Goal: Task Accomplishment & Management: Complete application form

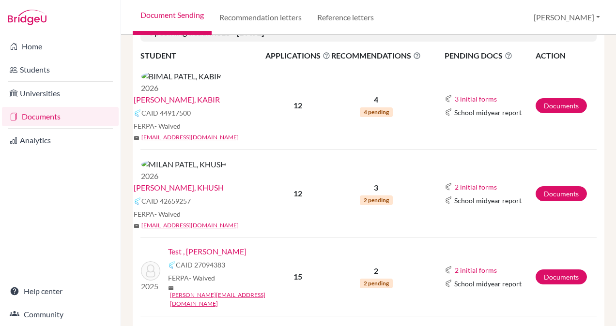
scroll to position [221, 0]
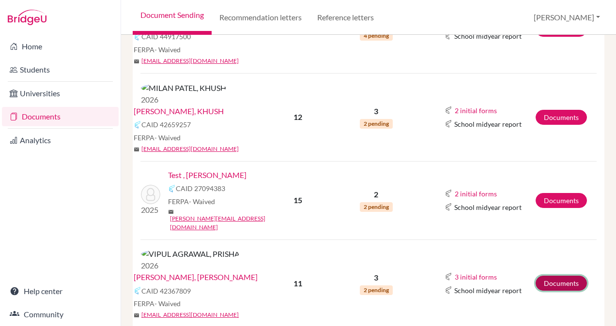
click at [561, 276] on link "Documents" at bounding box center [560, 283] width 51 height 15
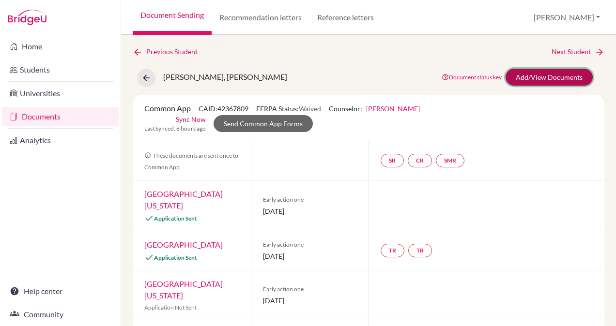
click at [550, 75] on link "Add/View Documents" at bounding box center [548, 77] width 87 height 17
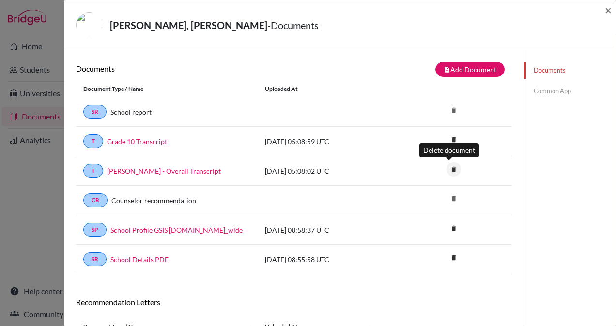
click at [450, 166] on icon "delete" at bounding box center [453, 169] width 15 height 15
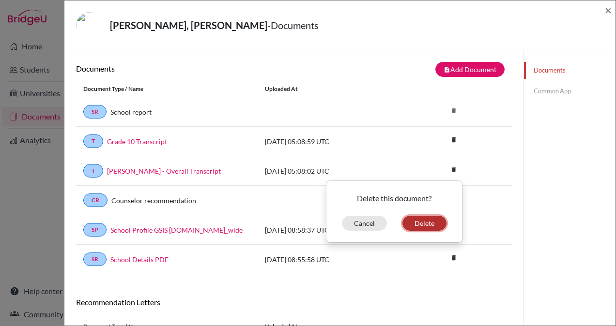
click at [426, 225] on button "Delete" at bounding box center [424, 223] width 44 height 15
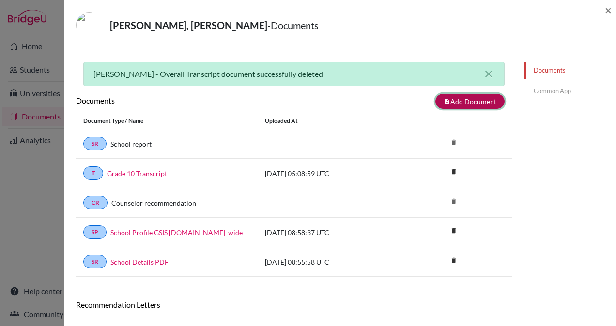
click at [458, 103] on button "note_add Add Document" at bounding box center [469, 101] width 69 height 15
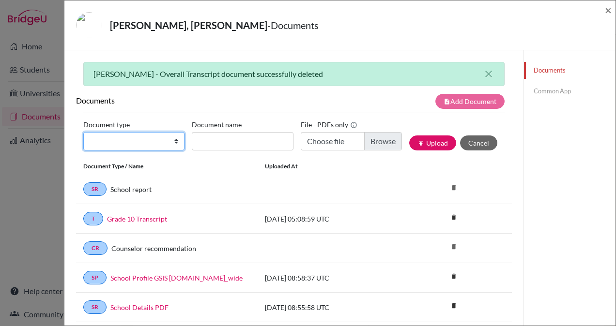
click at [176, 133] on select "Change explanation for Common App reports Counselor recommendation Internationa…" at bounding box center [133, 141] width 101 height 18
select select "2"
click at [83, 132] on select "Change explanation for Common App reports Counselor recommendation Internationa…" at bounding box center [133, 141] width 101 height 18
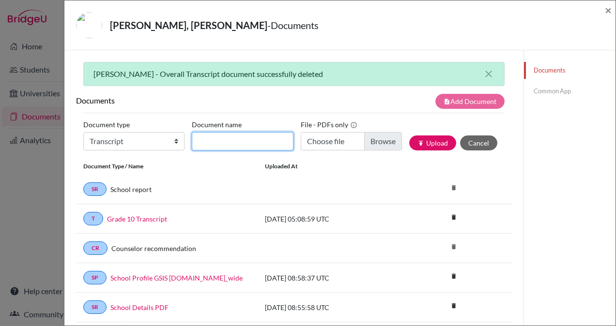
click at [242, 140] on input "Document name" at bounding box center [242, 141] width 101 height 18
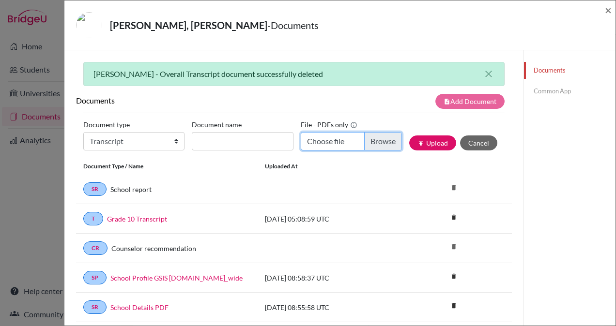
click at [374, 141] on input "Choose file" at bounding box center [351, 141] width 101 height 18
type input "C:\fakepath\PRISHA VIPUL AGRAWAL.pdf"
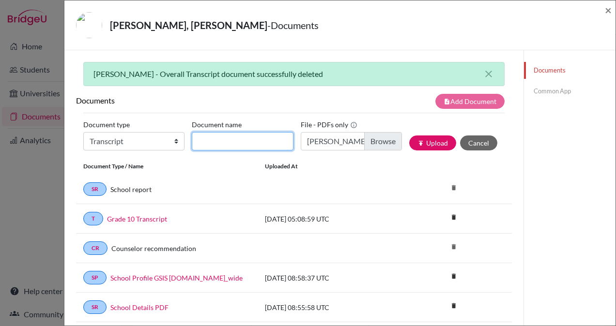
click at [233, 140] on input "Document name" at bounding box center [242, 141] width 101 height 18
type input "Overall Transcript"
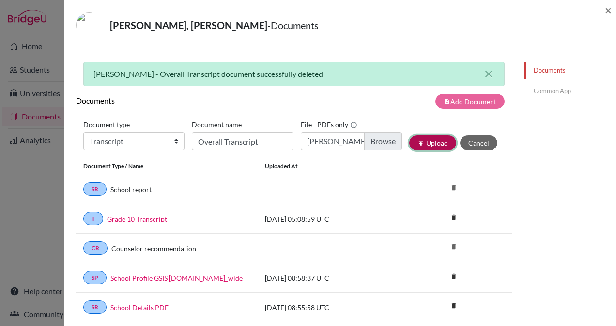
click at [429, 141] on button "publish Upload" at bounding box center [432, 143] width 47 height 15
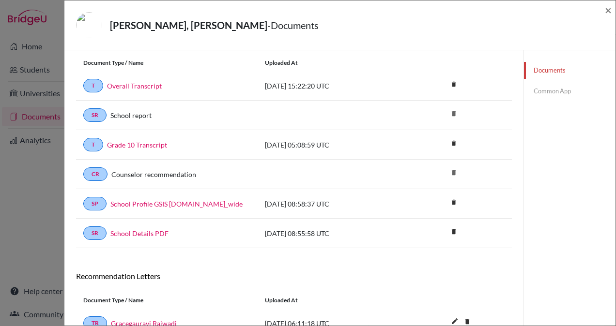
scroll to position [108, 0]
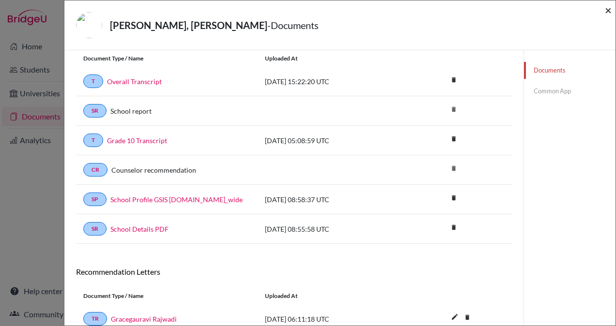
click at [610, 10] on span "×" at bounding box center [608, 10] width 7 height 14
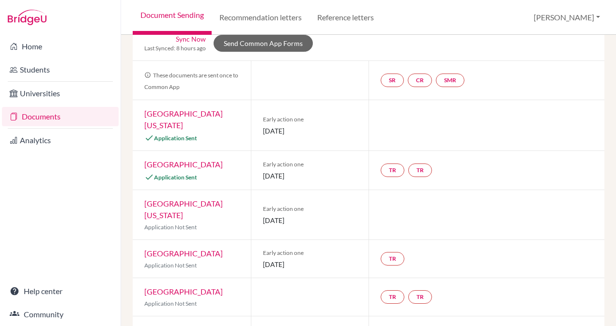
scroll to position [78, 0]
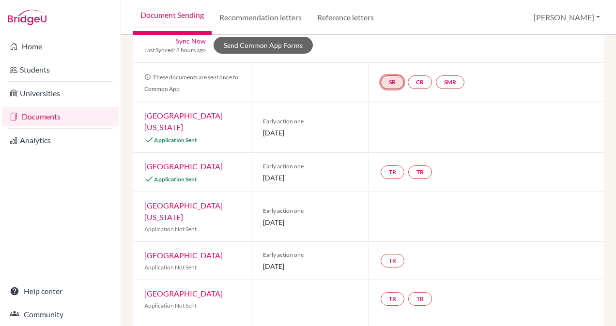
click at [389, 84] on link "SR" at bounding box center [391, 83] width 23 height 14
click at [389, 100] on h3 "School report" at bounding box center [392, 101] width 57 height 17
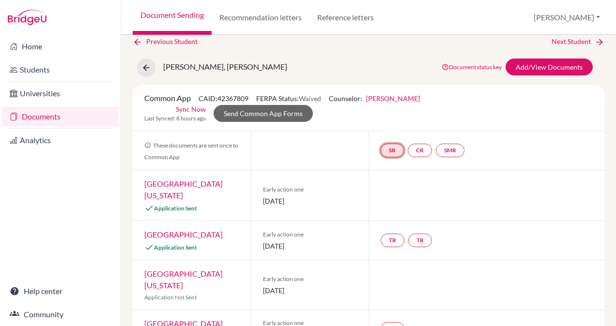
scroll to position [0, 0]
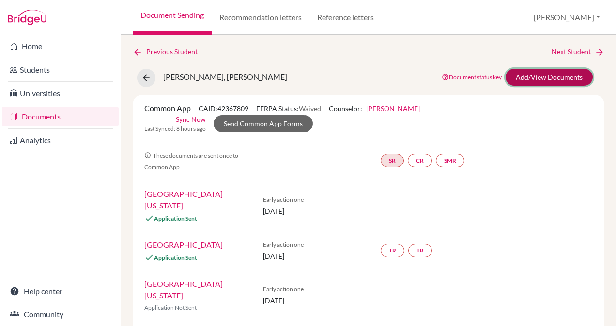
click at [529, 76] on link "Add/View Documents" at bounding box center [548, 77] width 87 height 17
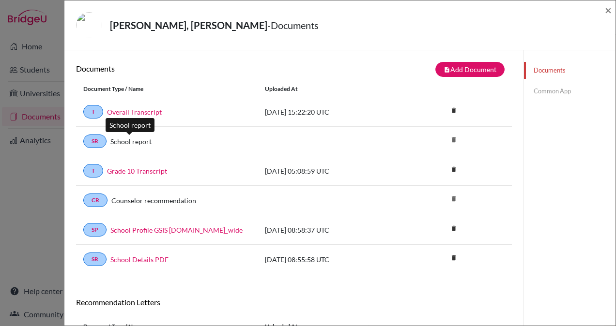
click at [129, 143] on link "School report" at bounding box center [130, 141] width 41 height 10
click at [91, 142] on link "SR" at bounding box center [94, 142] width 23 height 14
click at [91, 127] on div "SR School report delete" at bounding box center [294, 142] width 436 height 30
click at [554, 91] on link "Common App" at bounding box center [569, 91] width 91 height 17
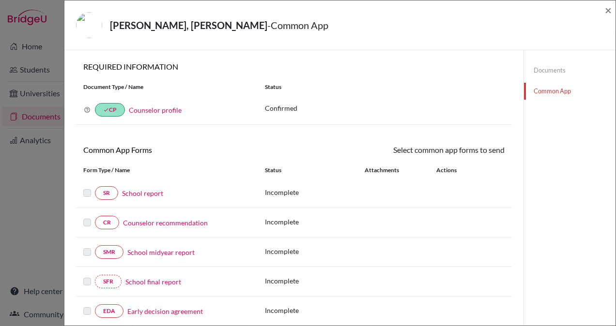
click at [137, 192] on link "School report" at bounding box center [142, 193] width 41 height 10
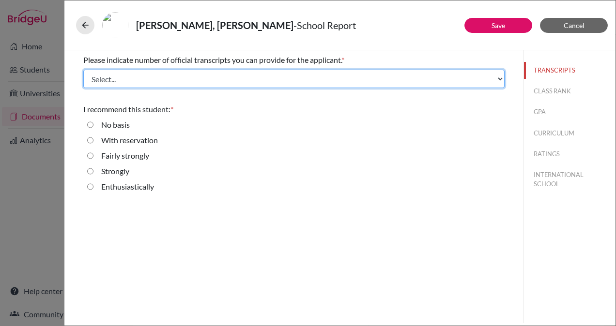
click at [230, 80] on select "Select... 1 2 3 4" at bounding box center [293, 79] width 421 height 18
select select "2"
click at [83, 70] on select "Select... 1 2 3 4" at bounding box center [293, 79] width 421 height 18
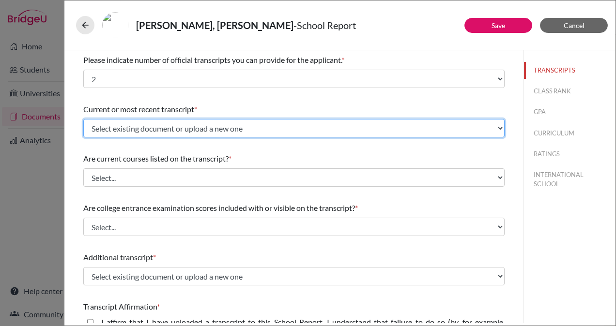
click at [157, 133] on select "Select existing document or upload a new one Overall Transcript Grade 10 Transc…" at bounding box center [293, 128] width 421 height 18
select select "688189"
click at [83, 119] on select "Select existing document or upload a new one Overall Transcript Grade 10 Transc…" at bounding box center [293, 128] width 421 height 18
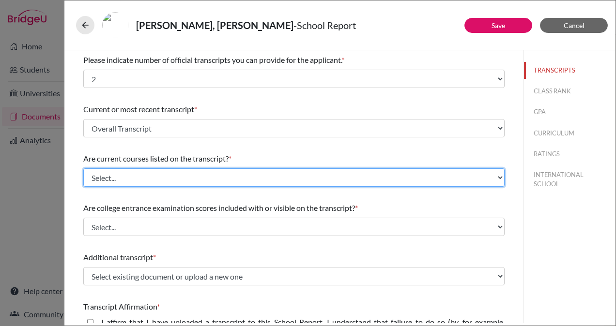
click at [168, 179] on select "Select... Yes No" at bounding box center [293, 177] width 421 height 18
select select "0"
click at [83, 168] on select "Select... Yes No" at bounding box center [293, 177] width 421 height 18
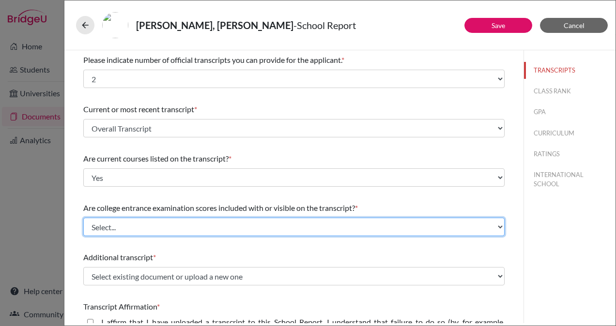
click at [166, 229] on select "Select... Yes No" at bounding box center [293, 227] width 421 height 18
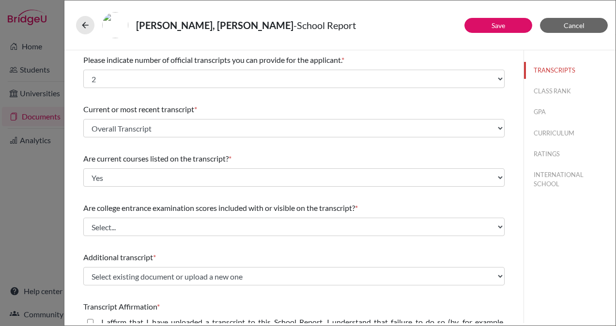
click at [166, 202] on div "Are college entrance examination scores included with or visible on the transcr…" at bounding box center [293, 208] width 421 height 12
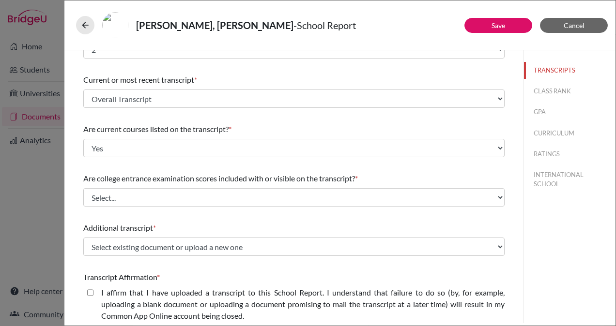
scroll to position [26, 0]
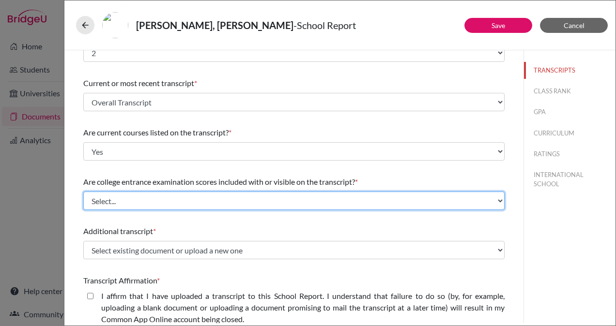
click at [156, 203] on select "Select... Yes No" at bounding box center [293, 201] width 421 height 18
select select "1"
click at [83, 192] on select "Select... Yes No" at bounding box center [293, 201] width 421 height 18
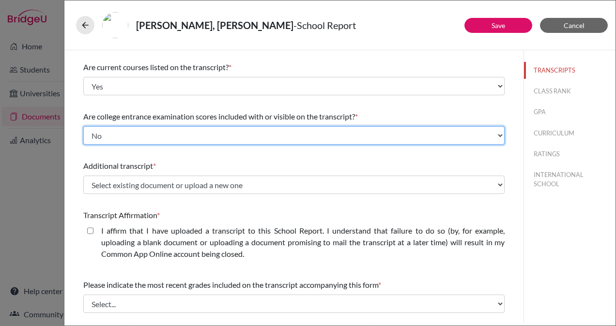
scroll to position [91, 0]
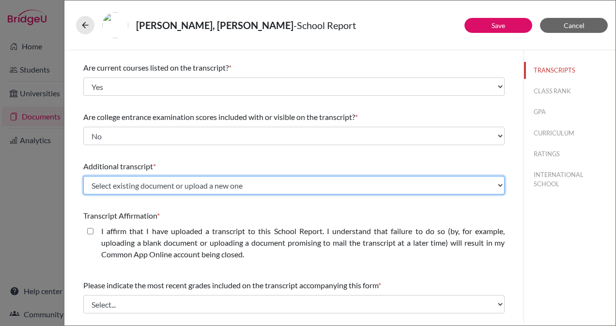
click at [222, 190] on select "Select existing document or upload a new one Overall Transcript Grade 10 Transc…" at bounding box center [293, 185] width 421 height 18
select select "687269"
click at [83, 176] on select "Select existing document or upload a new one Overall Transcript Grade 10 Transc…" at bounding box center [293, 185] width 421 height 18
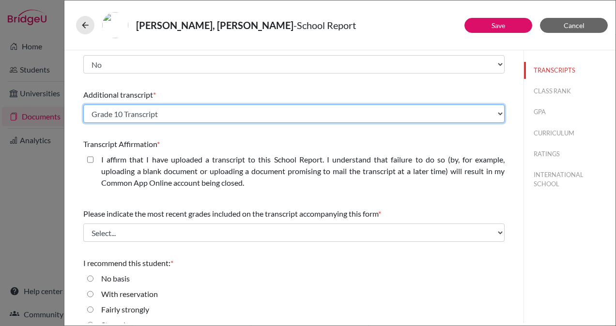
scroll to position [166, 0]
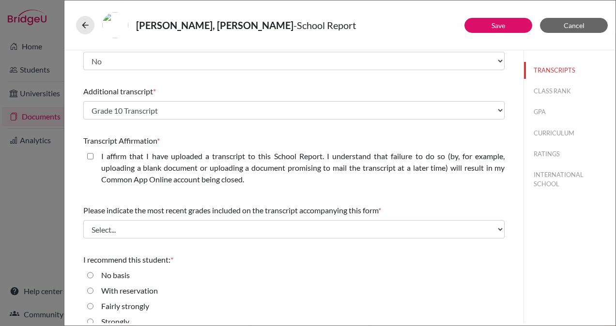
click at [88, 154] on closed\ "I affirm that I have uploaded a transcript to this School Report. I understand …" at bounding box center [90, 157] width 6 height 12
checkbox closed\ "true"
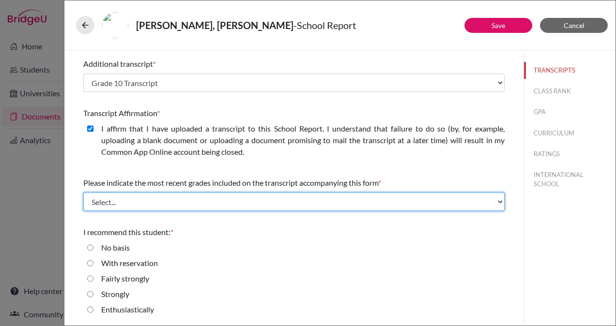
click at [186, 203] on select "Select... Final junior year grades 1st Quarter senior year grades 2nd Quarter/1…" at bounding box center [293, 202] width 421 height 18
click at [190, 205] on select "Select... Final junior year grades 1st Quarter senior year grades 2nd Quarter/1…" at bounding box center [293, 202] width 421 height 18
select select "1"
click at [83, 193] on select "Select... Final junior year grades 1st Quarter senior year grades 2nd Quarter/1…" at bounding box center [293, 202] width 421 height 18
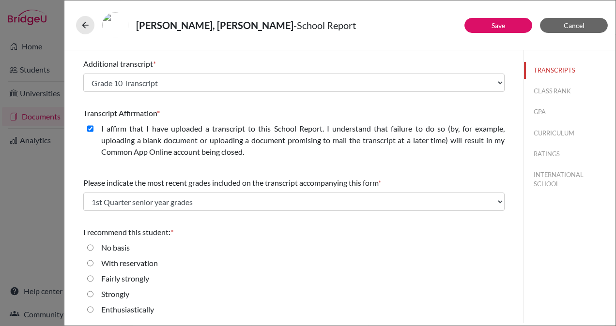
click at [89, 313] on input "Enthusiastically" at bounding box center [90, 310] width 6 height 12
radio input "true"
click at [497, 25] on link "Save" at bounding box center [498, 25] width 14 height 8
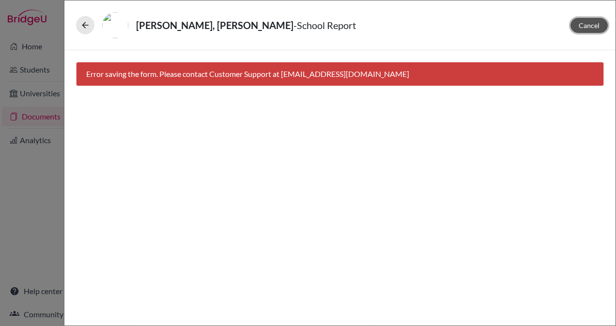
click at [590, 25] on span "Cancel" at bounding box center [588, 25] width 21 height 8
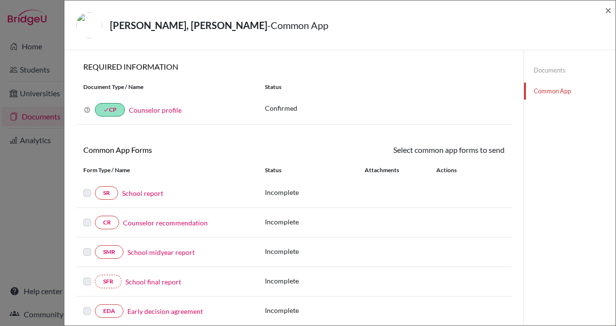
click at [149, 192] on link "School report" at bounding box center [142, 193] width 41 height 10
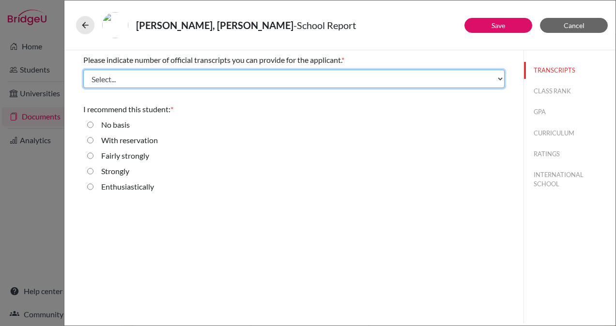
click at [287, 78] on select "Select... 1 2 3 4" at bounding box center [293, 79] width 421 height 18
select select "2"
click at [83, 70] on select "Select... 1 2 3 4" at bounding box center [293, 79] width 421 height 18
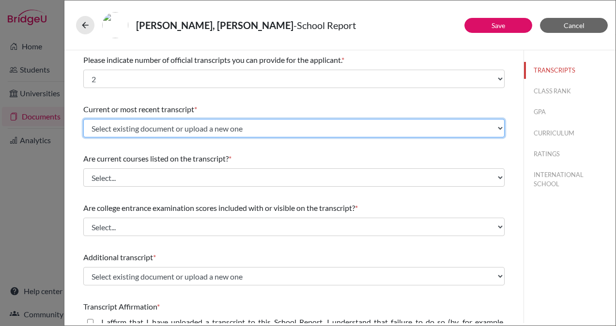
click at [174, 126] on select "Select existing document or upload a new one Overall Transcript Grade 10 Transc…" at bounding box center [293, 128] width 421 height 18
select select "688189"
click at [83, 119] on select "Select existing document or upload a new one Overall Transcript Grade 10 Transc…" at bounding box center [293, 128] width 421 height 18
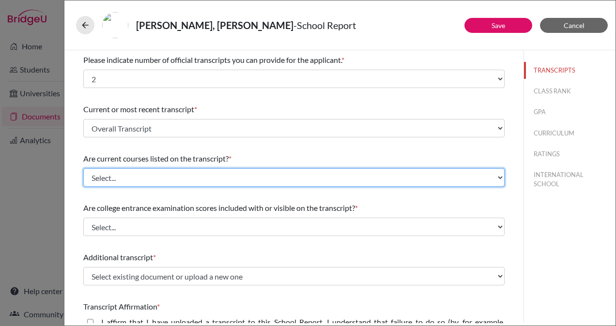
click at [151, 180] on select "Select... Yes No" at bounding box center [293, 177] width 421 height 18
select select "0"
click at [83, 168] on select "Select... Yes No" at bounding box center [293, 177] width 421 height 18
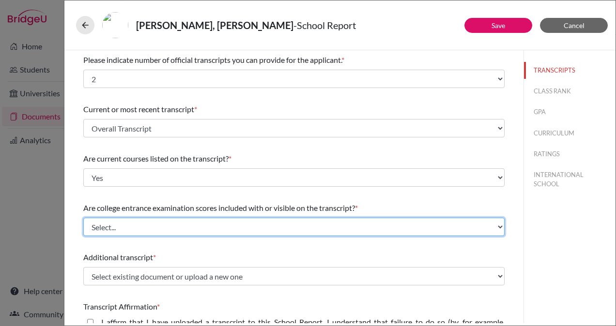
click at [149, 225] on select "Select... Yes No" at bounding box center [293, 227] width 421 height 18
select select "1"
click at [83, 218] on select "Select... Yes No" at bounding box center [293, 227] width 421 height 18
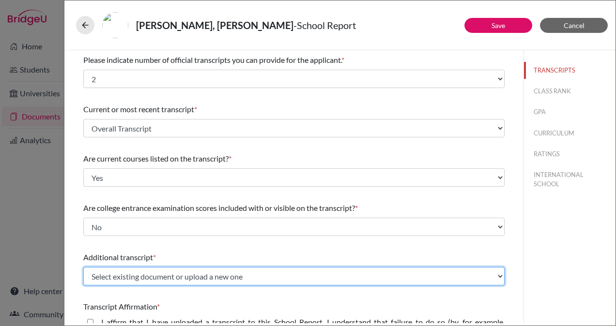
click at [147, 276] on select "Select existing document or upload a new one Overall Transcript Grade 10 Transc…" at bounding box center [293, 276] width 421 height 18
select select "687269"
click at [83, 267] on select "Select existing document or upload a new one Overall Transcript Grade 10 Transc…" at bounding box center [293, 276] width 421 height 18
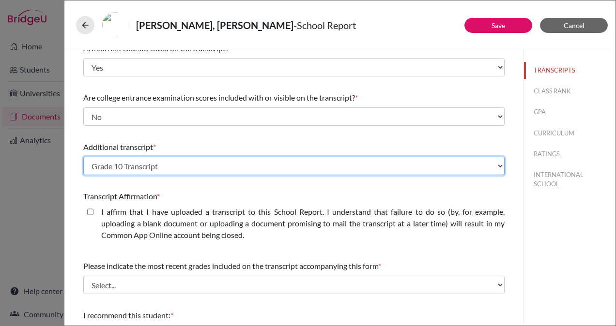
scroll to position [111, 0]
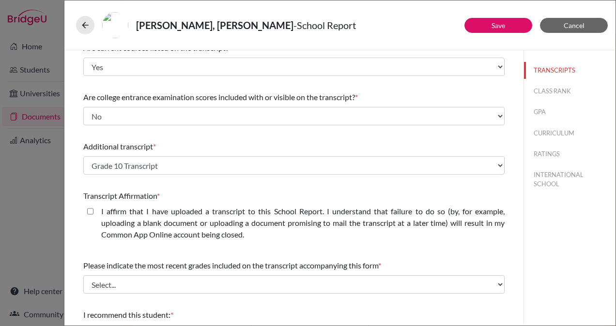
click at [86, 212] on div "I affirm that I have uploaded a transcript to this School Report. I understand …" at bounding box center [293, 225] width 421 height 39
click at [91, 212] on closed\ "I affirm that I have uploaded a transcript to this School Report. I understand …" at bounding box center [90, 212] width 6 height 12
checkbox closed\ "true"
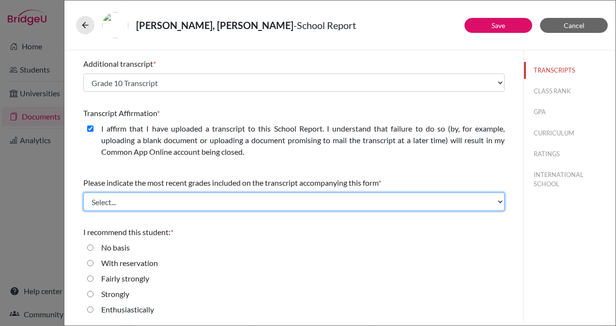
click at [223, 207] on select "Select... Final junior year grades 1st Quarter senior year grades 2nd Quarter/1…" at bounding box center [293, 202] width 421 height 18
select select "1"
click at [83, 193] on select "Select... Final junior year grades 1st Quarter senior year grades 2nd Quarter/1…" at bounding box center [293, 202] width 421 height 18
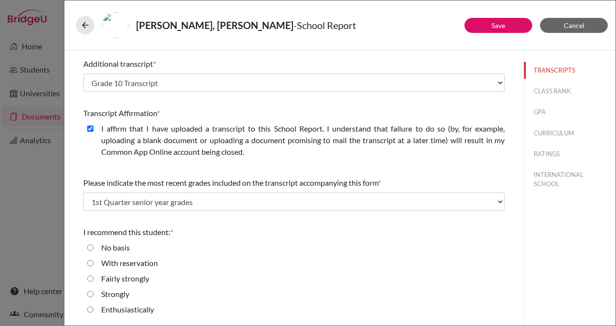
click at [133, 305] on label "Enthusiastically" at bounding box center [127, 310] width 53 height 12
click at [93, 305] on input "Enthusiastically" at bounding box center [90, 310] width 6 height 12
radio input "true"
click at [500, 29] on button "Save" at bounding box center [498, 25] width 68 height 15
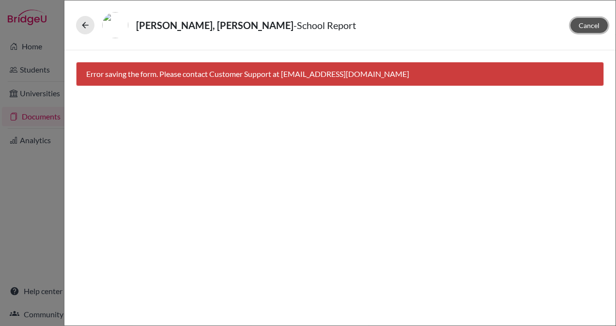
click at [583, 23] on span "Cancel" at bounding box center [588, 25] width 21 height 8
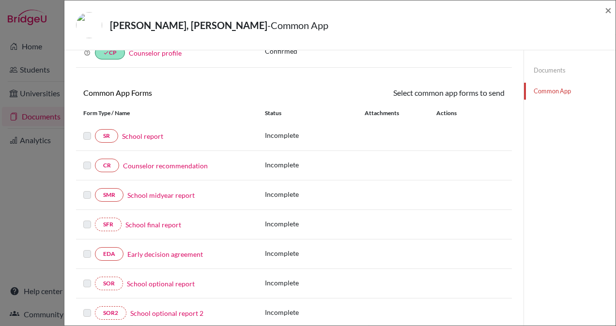
scroll to position [67, 0]
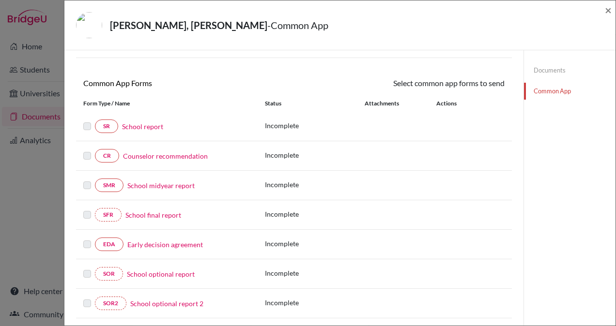
click at [175, 157] on link "Counselor recommendation" at bounding box center [165, 156] width 85 height 10
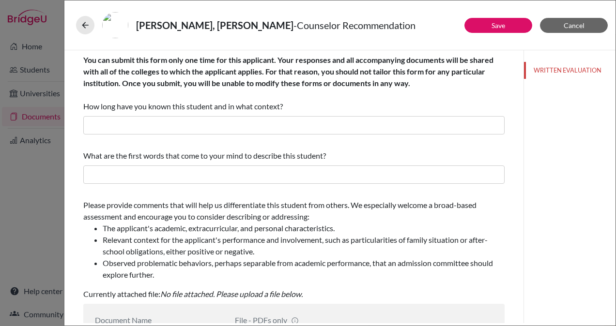
click at [325, 89] on div "You can submit this form only one time for this applicant. Your responses and a…" at bounding box center [293, 83] width 421 height 58
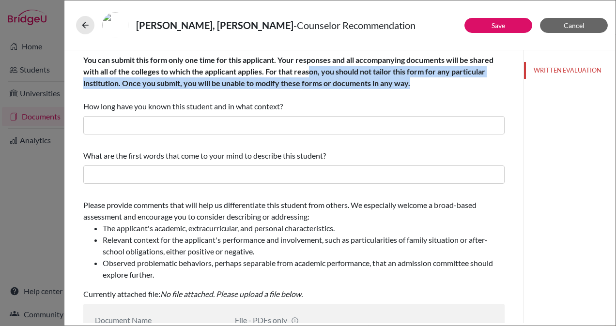
drag, startPoint x: 417, startPoint y: 86, endPoint x: 308, endPoint y: 65, distance: 111.0
click at [308, 65] on div "You can submit this form only one time for this applicant. Your responses and a…" at bounding box center [293, 83] width 421 height 58
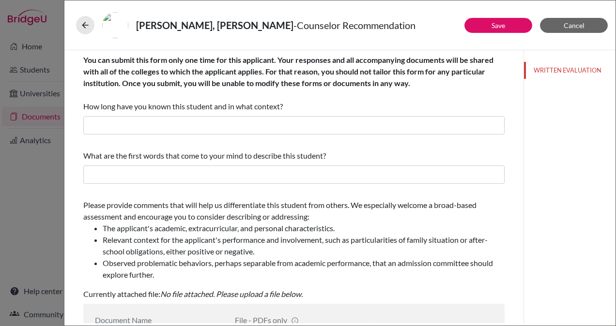
drag, startPoint x: 308, startPoint y: 65, endPoint x: 288, endPoint y: 63, distance: 20.4
click at [288, 63] on b "You can submit this form only one time for this applicant. Your responses and a…" at bounding box center [288, 71] width 410 height 32
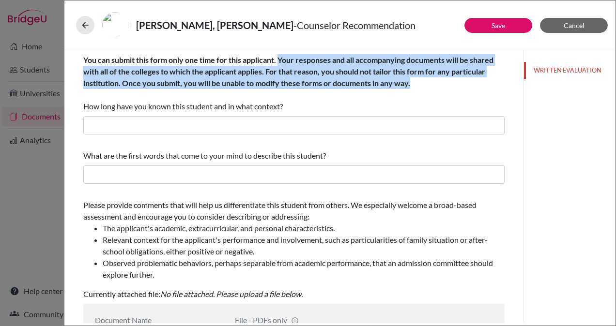
drag, startPoint x: 280, startPoint y: 58, endPoint x: 425, endPoint y: 80, distance: 146.4
click at [425, 80] on div "You can submit this form only one time for this applicant. Your responses and a…" at bounding box center [293, 83] width 421 height 58
click at [311, 70] on b "You can submit this form only one time for this applicant. Your responses and a…" at bounding box center [288, 71] width 410 height 32
drag, startPoint x: 281, startPoint y: 56, endPoint x: 412, endPoint y: 79, distance: 133.1
click at [412, 79] on div "You can submit this form only one time for this applicant. Your responses and a…" at bounding box center [293, 83] width 421 height 58
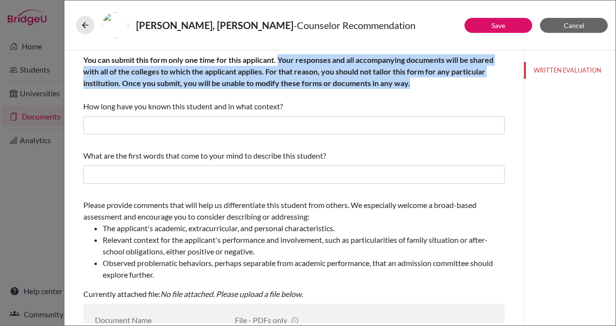
click at [316, 74] on b "You can submit this form only one time for this applicant. Your responses and a…" at bounding box center [288, 71] width 410 height 32
drag, startPoint x: 228, startPoint y: 60, endPoint x: 420, endPoint y: 86, distance: 193.9
click at [420, 86] on div "You can submit this form only one time for this applicant. Your responses and a…" at bounding box center [293, 83] width 421 height 58
click at [336, 79] on b "You can submit this form only one time for this applicant. Your responses and a…" at bounding box center [288, 71] width 410 height 32
drag, startPoint x: 168, startPoint y: 61, endPoint x: 415, endPoint y: 80, distance: 248.0
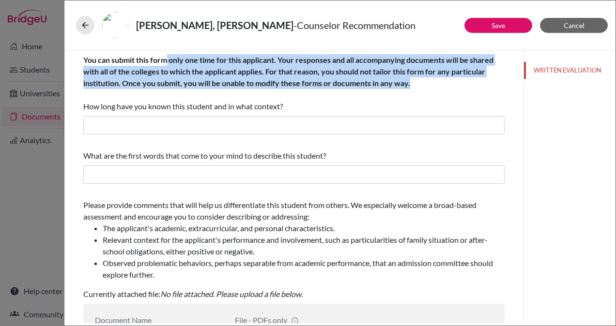
click at [415, 80] on div "You can submit this form only one time for this applicant. Your responses and a…" at bounding box center [293, 83] width 421 height 58
click at [287, 78] on b "You can submit this form only one time for this applicant. Your responses and a…" at bounding box center [288, 71] width 410 height 32
drag, startPoint x: 171, startPoint y: 59, endPoint x: 415, endPoint y: 77, distance: 244.6
click at [415, 77] on div "You can submit this form only one time for this applicant. Your responses and a…" at bounding box center [293, 83] width 421 height 58
click at [226, 76] on div "You can submit this form only one time for this applicant. Your responses and a…" at bounding box center [293, 83] width 421 height 58
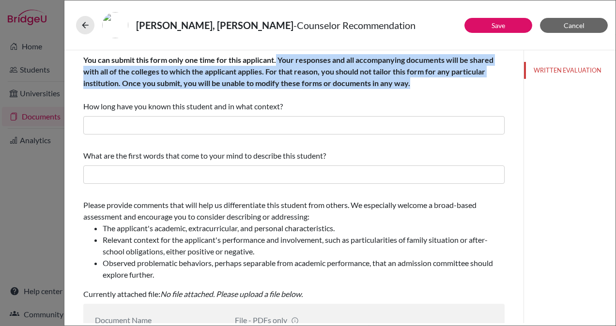
drag, startPoint x: 424, startPoint y: 84, endPoint x: 278, endPoint y: 61, distance: 148.1
click at [278, 61] on div "You can submit this form only one time for this applicant. Your responses and a…" at bounding box center [293, 83] width 421 height 58
drag, startPoint x: 278, startPoint y: 61, endPoint x: 419, endPoint y: 87, distance: 143.3
click at [419, 87] on div "You can submit this form only one time for this applicant. Your responses and a…" at bounding box center [293, 83] width 421 height 58
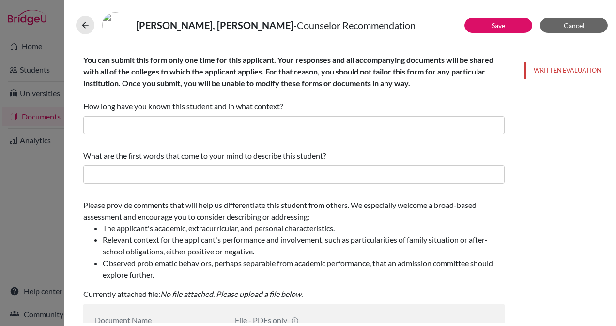
click at [381, 91] on div "You can submit this form only one time for this applicant. Your responses and a…" at bounding box center [293, 83] width 421 height 58
click at [587, 23] on button "Cancel" at bounding box center [574, 25] width 68 height 15
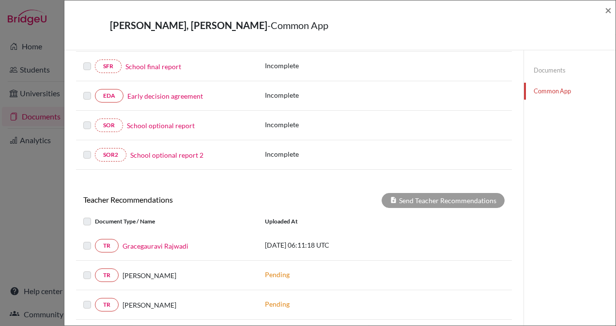
scroll to position [308, 0]
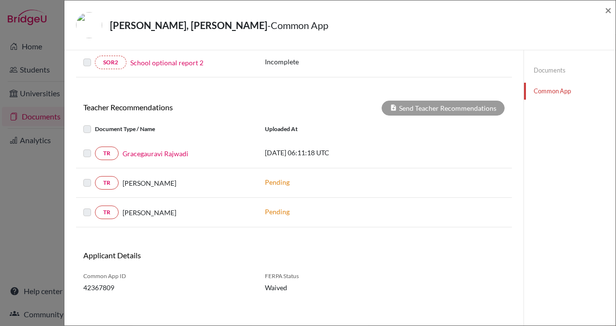
click at [95, 148] on label at bounding box center [95, 148] width 0 height 0
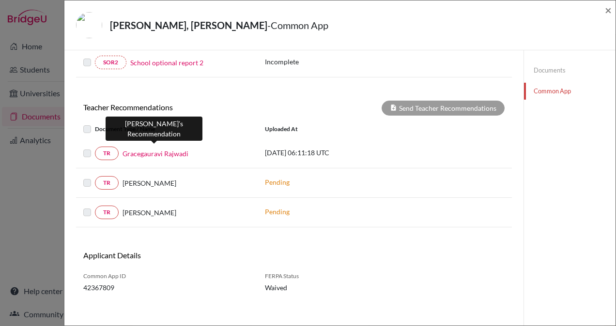
click at [168, 151] on link "Gracegauravi Rajwadi" at bounding box center [155, 154] width 66 height 10
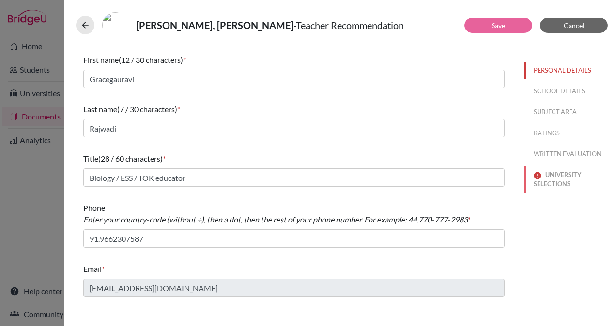
click at [560, 185] on button "UNIVERSITY SELECTIONS" at bounding box center [569, 179] width 91 height 26
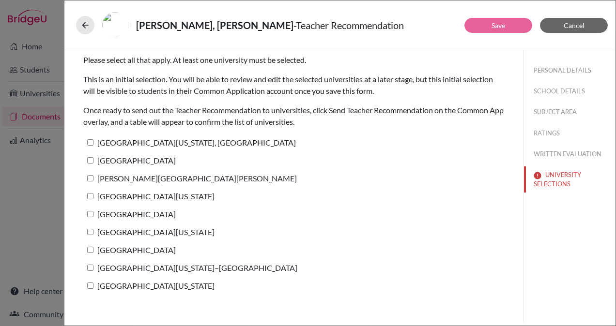
click at [91, 249] on input "[GEOGRAPHIC_DATA]" at bounding box center [90, 250] width 6 height 6
checkbox input "true"
click at [88, 285] on input "[GEOGRAPHIC_DATA][US_STATE]" at bounding box center [90, 286] width 6 height 6
checkbox input "true"
click at [513, 25] on button "Save" at bounding box center [498, 25] width 68 height 15
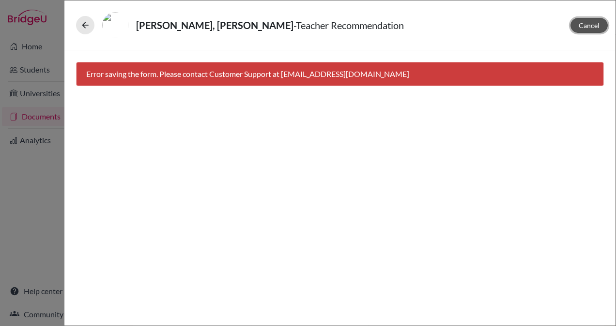
click at [583, 27] on span "Cancel" at bounding box center [588, 25] width 21 height 8
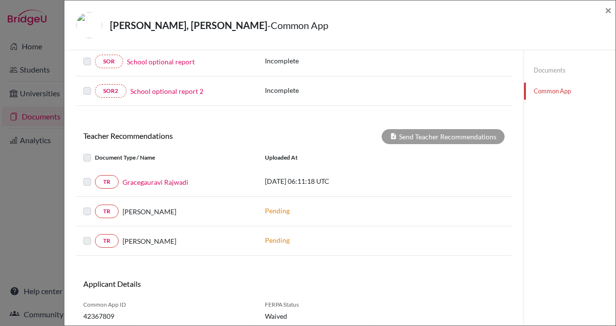
scroll to position [287, 0]
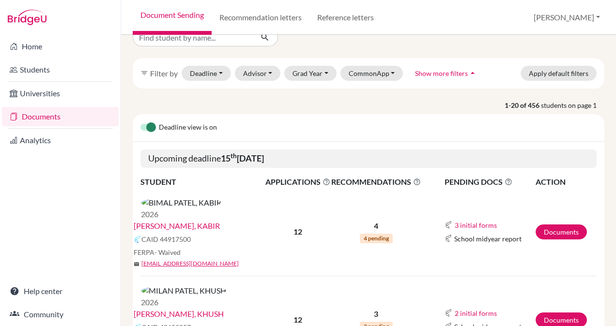
scroll to position [8, 0]
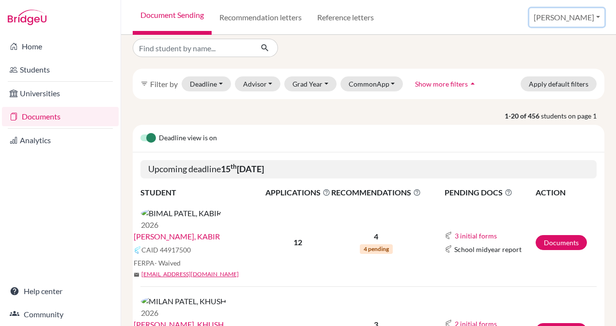
click at [584, 18] on button "[PERSON_NAME]" at bounding box center [566, 17] width 75 height 18
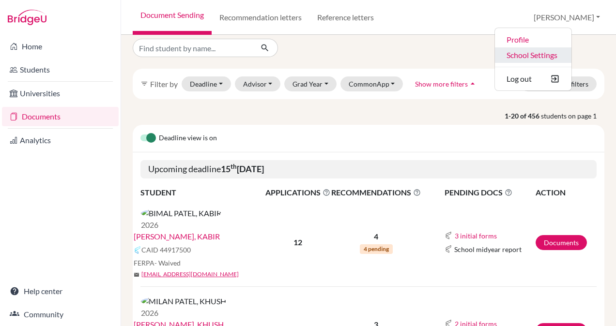
click at [545, 53] on link "School Settings" at bounding box center [533, 54] width 76 height 15
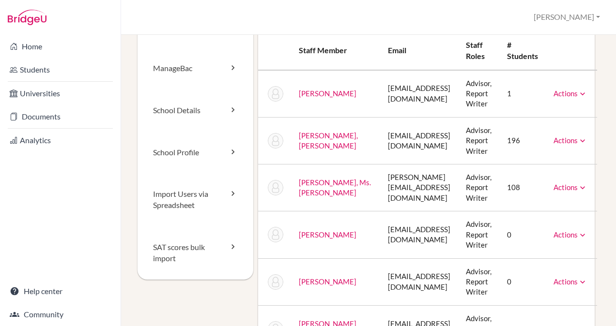
scroll to position [42, 0]
click at [206, 149] on link "School Profile" at bounding box center [195, 152] width 116 height 42
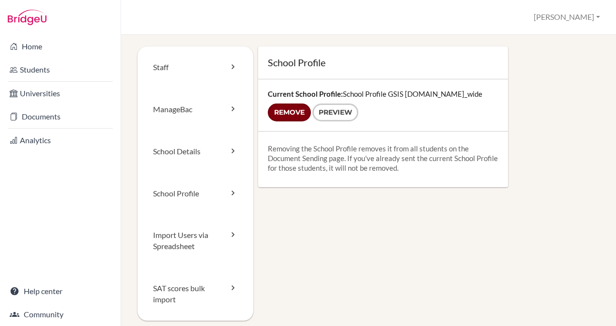
click at [282, 115] on input "Remove" at bounding box center [289, 113] width 43 height 18
click at [229, 194] on icon at bounding box center [233, 193] width 10 height 10
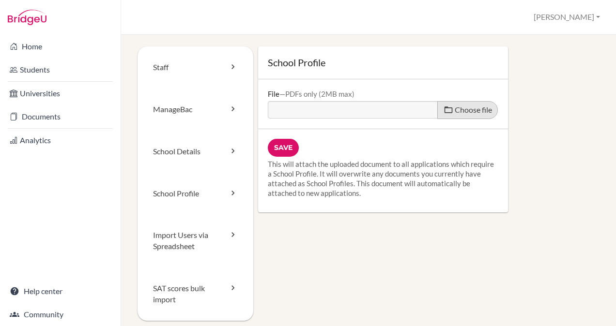
click at [468, 108] on span "Choose file" at bounding box center [472, 109] width 37 height 9
click at [416, 108] on input "Choose file" at bounding box center [342, 106] width 148 height 11
type input "C:\fakepath\Final School Profile GSIS 2025-26.pdf"
type input "Final School Profile GSIS 2025-26.pdf"
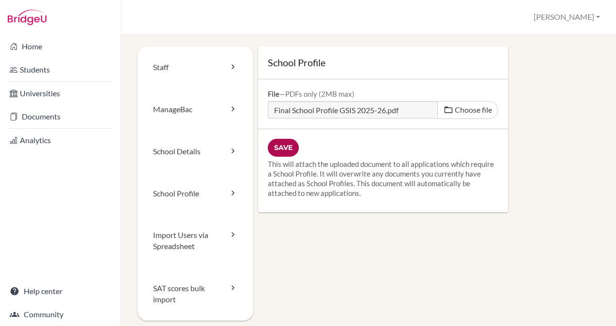
click at [289, 145] on input "Save" at bounding box center [283, 148] width 31 height 18
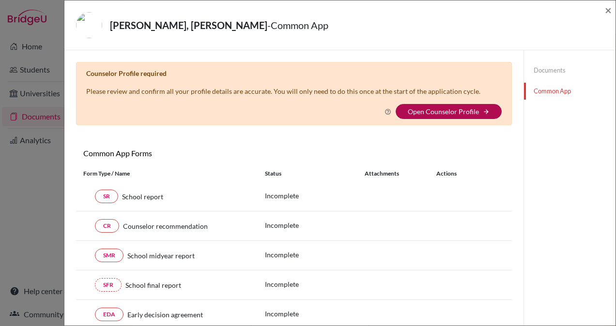
click at [469, 109] on link "Open Counselor Profile" at bounding box center [443, 111] width 71 height 8
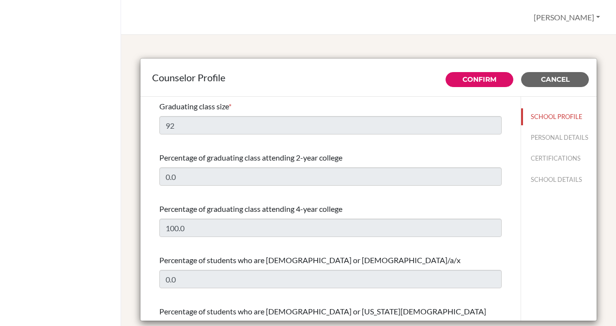
select select "0"
select select "353865"
click at [480, 73] on button "Confirm" at bounding box center [479, 79] width 68 height 15
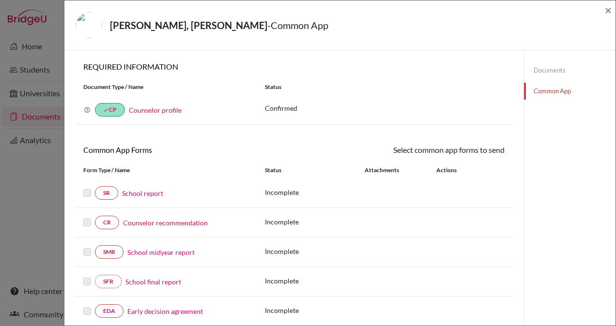
click at [147, 192] on link "School report" at bounding box center [142, 193] width 41 height 10
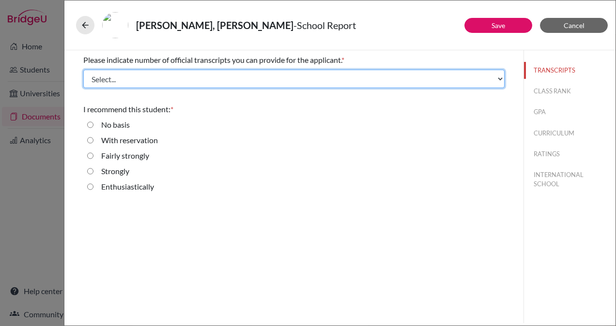
click at [161, 76] on select "Select... 1 2 3 4" at bounding box center [293, 79] width 421 height 18
select select "2"
click at [83, 70] on select "Select... 1 2 3 4" at bounding box center [293, 79] width 421 height 18
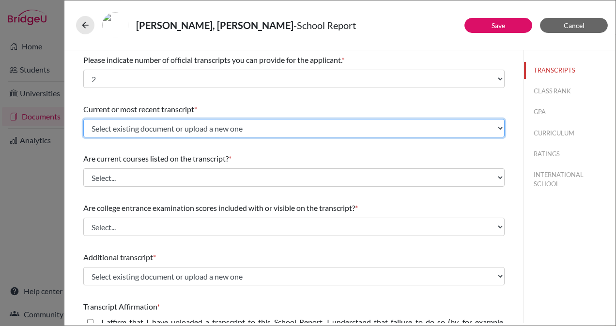
click at [153, 128] on select "Select existing document or upload a new one Overall Transcript Grade 10 Transc…" at bounding box center [293, 128] width 421 height 18
select select "688189"
click at [83, 119] on select "Select existing document or upload a new one Overall Transcript Grade 10 Transc…" at bounding box center [293, 128] width 421 height 18
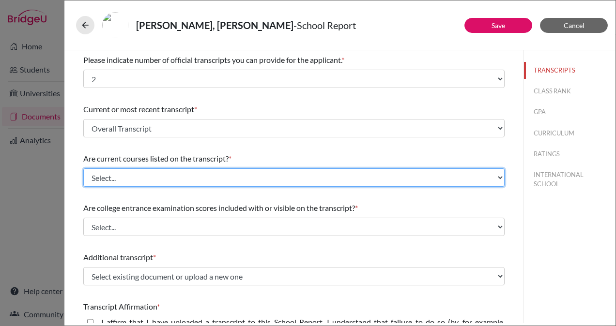
click at [154, 178] on select "Select... Yes No" at bounding box center [293, 177] width 421 height 18
select select "0"
click at [83, 168] on select "Select... Yes No" at bounding box center [293, 177] width 421 height 18
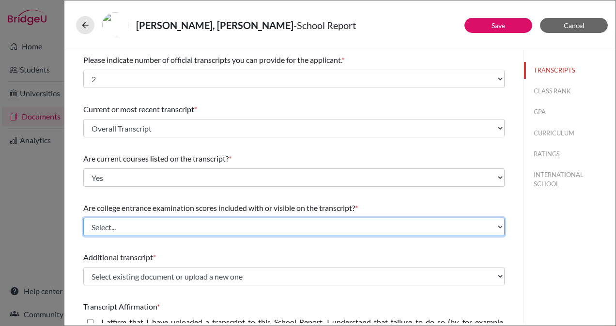
click at [148, 226] on select "Select... Yes No" at bounding box center [293, 227] width 421 height 18
select select "1"
click at [83, 218] on select "Select... Yes No" at bounding box center [293, 227] width 421 height 18
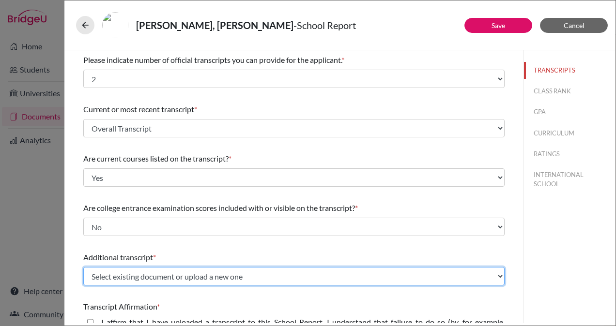
click at [153, 272] on select "Select existing document or upload a new one Overall Transcript Grade 10 Transc…" at bounding box center [293, 276] width 421 height 18
select select "687269"
click at [83, 267] on select "Select existing document or upload a new one Overall Transcript Grade 10 Transc…" at bounding box center [293, 276] width 421 height 18
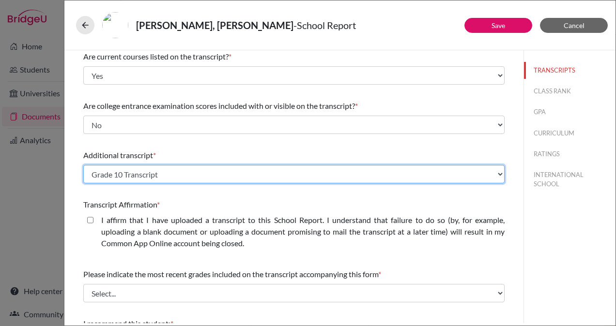
scroll to position [103, 0]
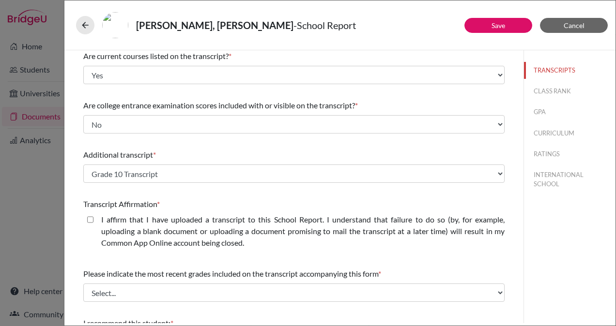
drag, startPoint x: 90, startPoint y: 219, endPoint x: 154, endPoint y: 234, distance: 66.0
click at [154, 234] on div "I affirm that I have uploaded a transcript to this School Report. I understand …" at bounding box center [293, 233] width 421 height 39
click at [92, 218] on closed\ "I affirm that I have uploaded a transcript to this School Report. I understand …" at bounding box center [90, 220] width 6 height 12
checkbox closed\ "true"
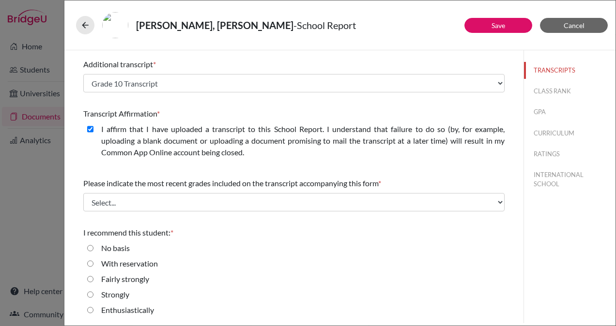
scroll to position [194, 0]
click at [168, 191] on div "Please indicate the most recent grades included on the transcript accompanying …" at bounding box center [293, 194] width 421 height 42
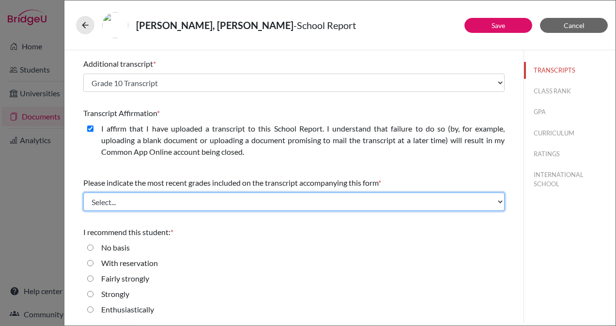
click at [165, 201] on select "Select... Final junior year grades 1st Quarter senior year grades 2nd Quarter/1…" at bounding box center [293, 202] width 421 height 18
select select "1"
click at [83, 193] on select "Select... Final junior year grades 1st Quarter senior year grades 2nd Quarter/1…" at bounding box center [293, 202] width 421 height 18
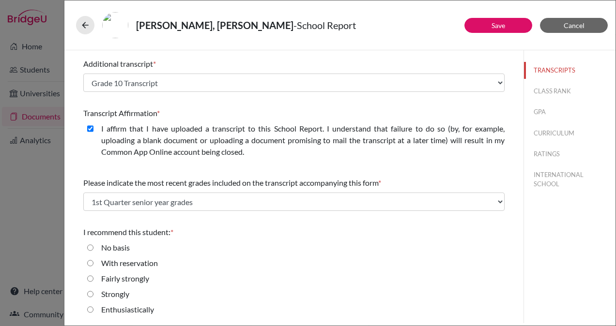
click at [111, 309] on label "Enthusiastically" at bounding box center [127, 310] width 53 height 12
click at [93, 309] on input "Enthusiastically" at bounding box center [90, 310] width 6 height 12
radio input "true"
click at [499, 21] on link "Save" at bounding box center [498, 25] width 14 height 8
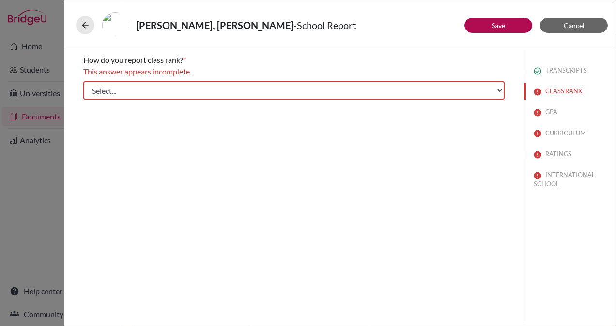
scroll to position [0, 0]
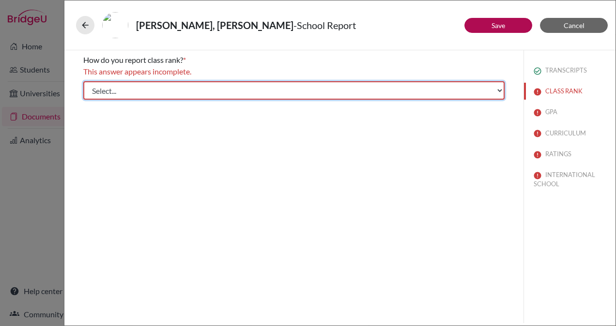
click at [266, 85] on select "Select... Exact Decile Quintile Quartile None" at bounding box center [293, 90] width 421 height 18
select select "5"
click at [83, 81] on select "Select... Exact Decile Quintile Quartile None" at bounding box center [293, 90] width 421 height 18
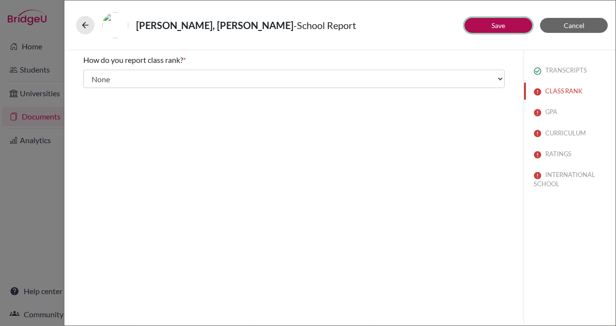
click at [485, 23] on button "Save" at bounding box center [498, 25] width 68 height 15
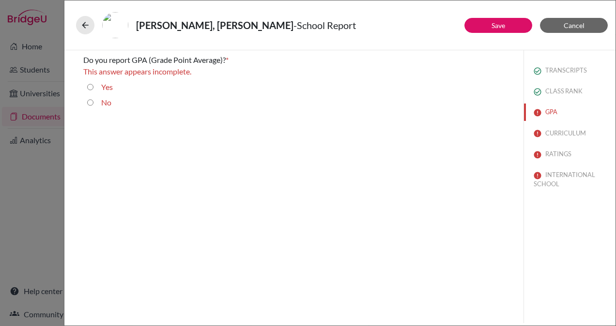
click at [107, 101] on label "No" at bounding box center [106, 103] width 10 height 12
click at [93, 101] on input "No" at bounding box center [90, 103] width 6 height 12
radio input "true"
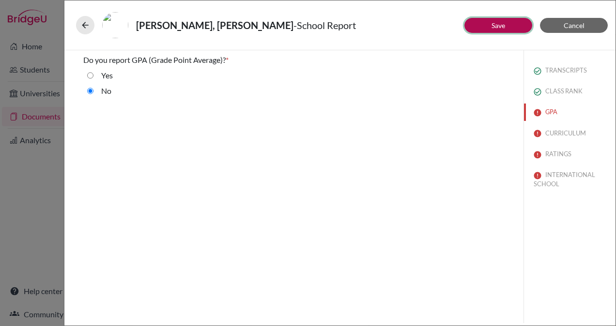
click at [506, 25] on button "Save" at bounding box center [498, 25] width 68 height 15
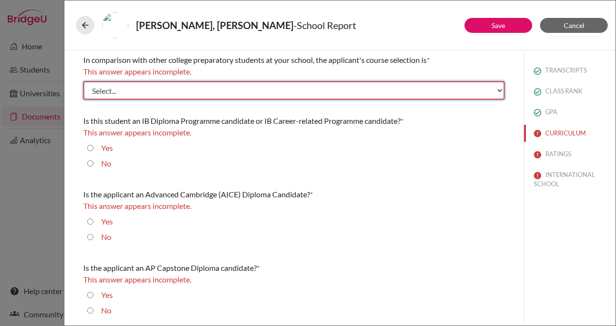
click at [246, 91] on select "Select... Less than demanding Average [PERSON_NAME] Very demanding Most demandi…" at bounding box center [293, 90] width 421 height 18
select select "4"
click at [83, 81] on select "Select... Less than demanding Average [PERSON_NAME] Very demanding Most demandi…" at bounding box center [293, 90] width 421 height 18
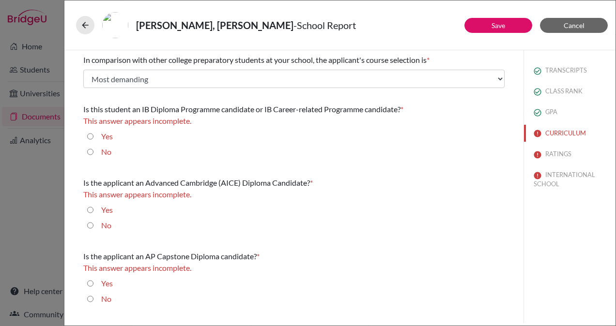
click at [107, 135] on label "Yes" at bounding box center [107, 137] width 12 height 12
click at [93, 135] on input "Yes" at bounding box center [90, 137] width 6 height 12
radio input "true"
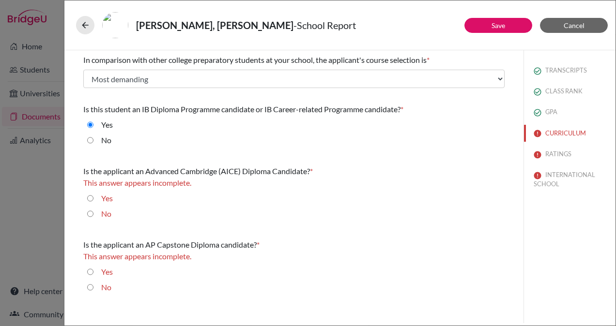
click at [111, 214] on label "No" at bounding box center [106, 214] width 10 height 12
click at [93, 214] on input "No" at bounding box center [90, 214] width 6 height 12
radio input "true"
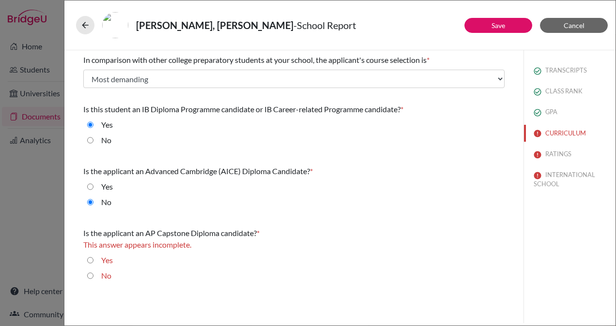
click at [106, 275] on label "No" at bounding box center [106, 276] width 10 height 12
click at [93, 275] on input "No" at bounding box center [90, 276] width 6 height 12
radio input "true"
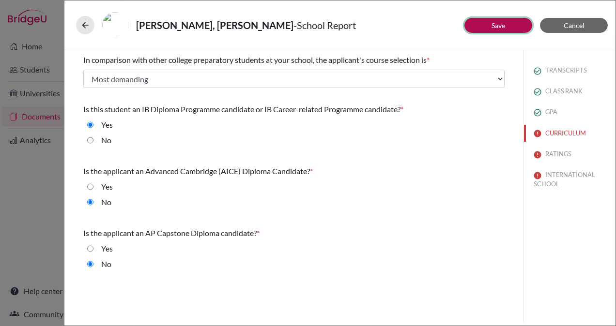
click at [502, 21] on link "Save" at bounding box center [498, 25] width 14 height 8
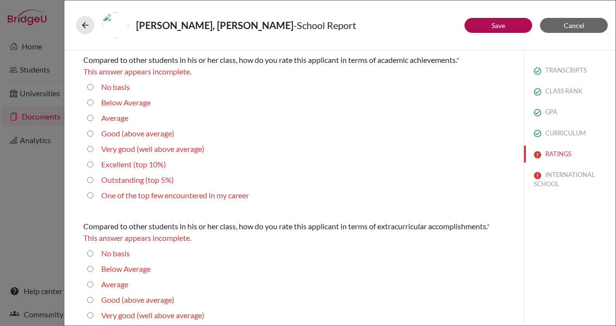
click at [139, 169] on label "Excellent (top 10%)" at bounding box center [133, 165] width 65 height 12
click at [93, 169] on 10\%\) "Excellent (top 10%)" at bounding box center [90, 165] width 6 height 12
radio 10\%\) "true"
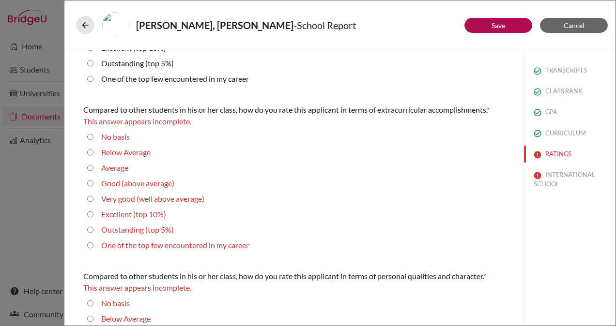
scroll to position [106, 0]
click at [158, 243] on label "One of the top few encountered in my career" at bounding box center [175, 245] width 148 height 12
click at [93, 243] on career "One of the top few encountered in my career" at bounding box center [90, 245] width 6 height 12
radio career "true"
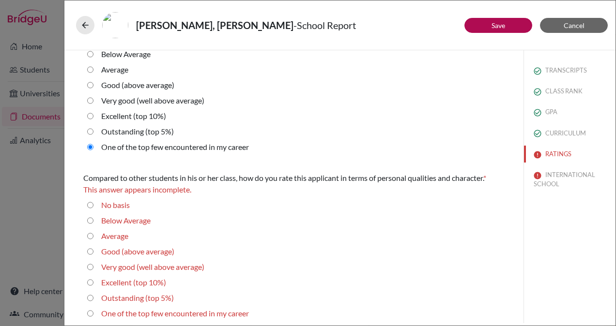
scroll to position [251, 0]
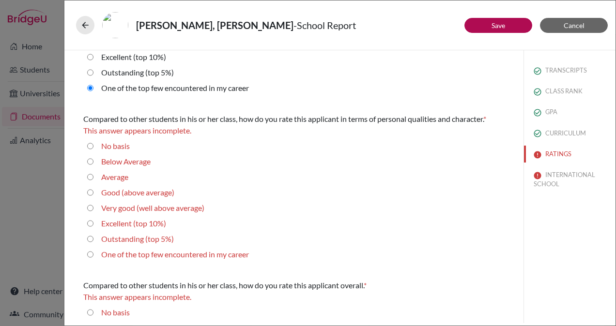
click at [202, 255] on label "One of the top few encountered in my career" at bounding box center [175, 255] width 148 height 12
click at [93, 255] on career "One of the top few encountered in my career" at bounding box center [90, 255] width 6 height 12
radio career "true"
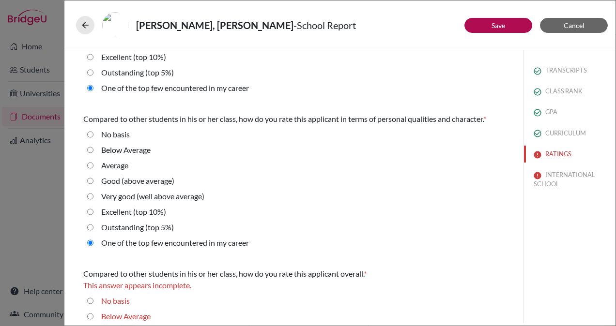
scroll to position [350, 0]
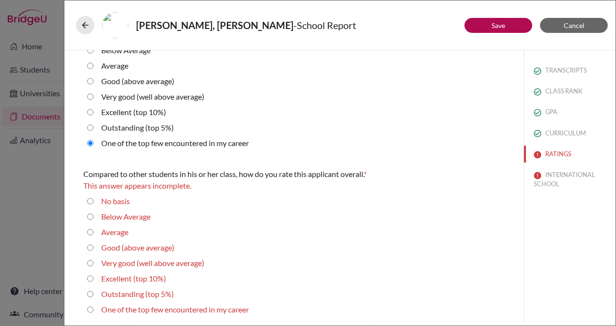
click at [133, 296] on label "Outstanding (top 5%)" at bounding box center [137, 294] width 73 height 12
click at [93, 296] on 5\%\) "Outstanding (top 5%)" at bounding box center [90, 294] width 6 height 12
radio 5\%\) "true"
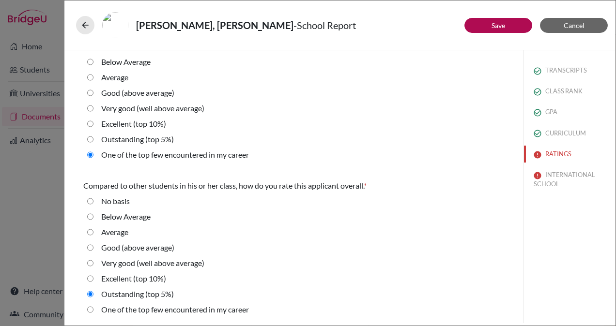
scroll to position [339, 0]
click at [515, 25] on button "Save" at bounding box center [498, 25] width 68 height 15
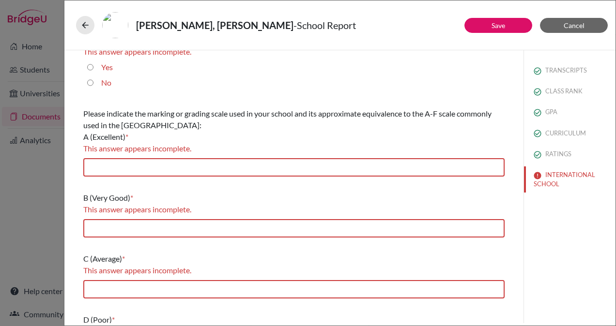
scroll to position [0, 0]
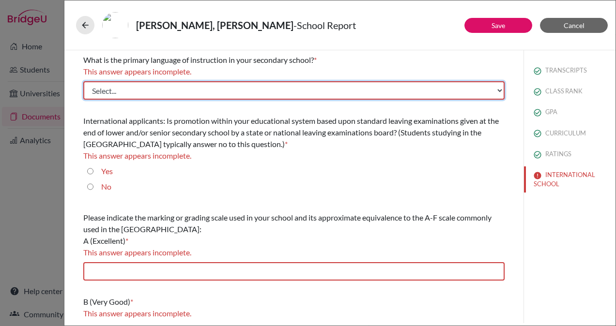
click at [204, 94] on select "Select... Albanian Arabic Armenian Assamese Azerbaijani Belarusian Bengali Bulg…" at bounding box center [293, 90] width 421 height 18
select select "14"
click at [83, 81] on select "Select... Albanian Arabic Armenian Assamese Azerbaijani Belarusian Bengali Bulg…" at bounding box center [293, 90] width 421 height 18
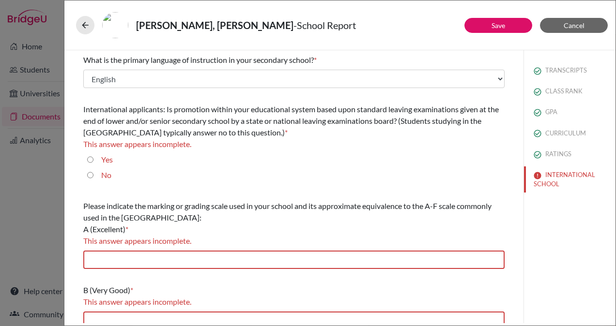
click at [111, 158] on label "Yes" at bounding box center [107, 160] width 12 height 12
click at [93, 158] on input "Yes" at bounding box center [90, 160] width 6 height 12
radio input "true"
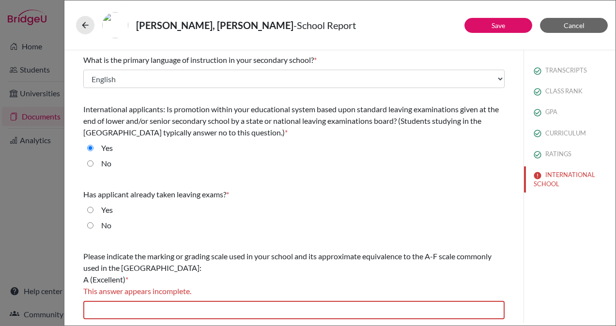
click at [104, 226] on label "No" at bounding box center [106, 226] width 10 height 12
click at [93, 226] on input "No" at bounding box center [90, 226] width 6 height 12
radio input "true"
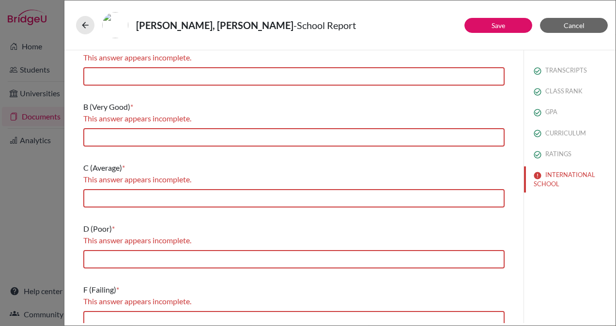
scroll to position [238, 0]
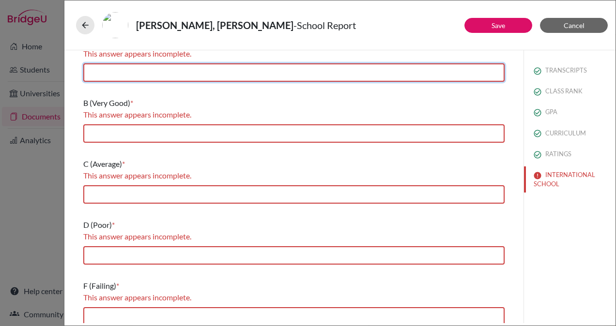
click at [251, 71] on input "text" at bounding box center [293, 72] width 421 height 18
type input "90-100"
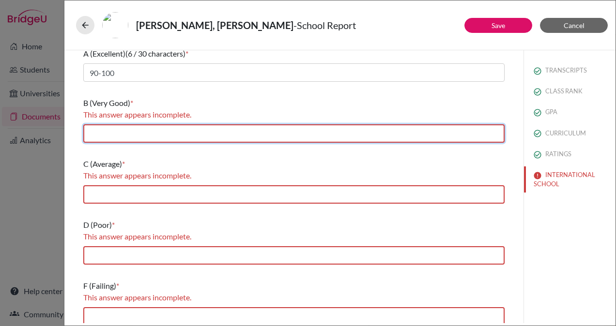
click at [179, 135] on input "text" at bounding box center [293, 133] width 421 height 18
type input "80-89"
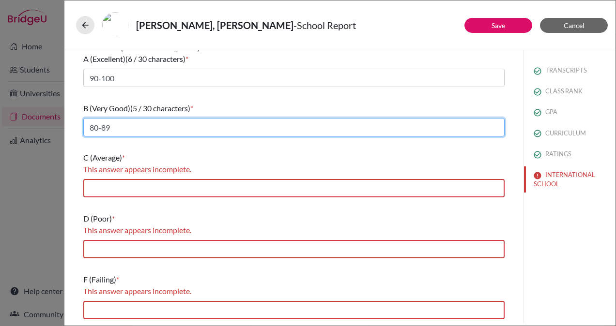
scroll to position [221, 0]
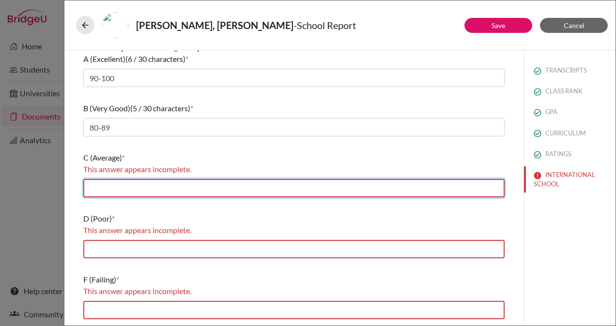
click at [142, 188] on input "text" at bounding box center [293, 188] width 421 height 18
type input "70-79"
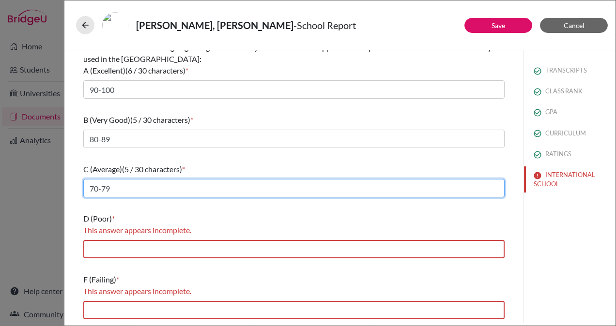
scroll to position [209, 0]
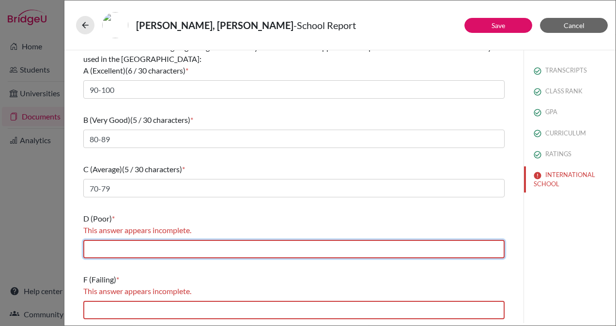
click at [130, 248] on input "text" at bounding box center [293, 249] width 421 height 18
type input "55-69"
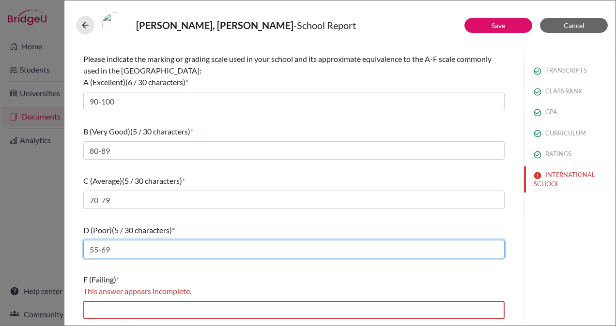
scroll to position [197, 0]
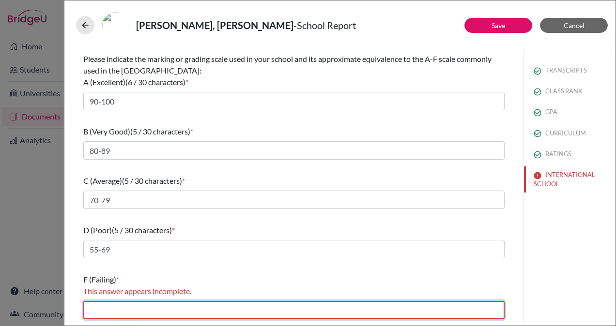
click at [141, 308] on input "text" at bounding box center [293, 310] width 421 height 18
type input "0-54"
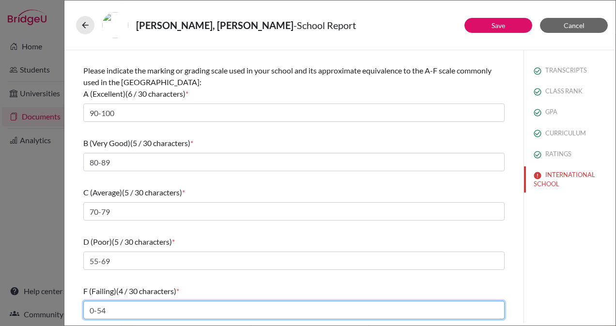
scroll to position [186, 0]
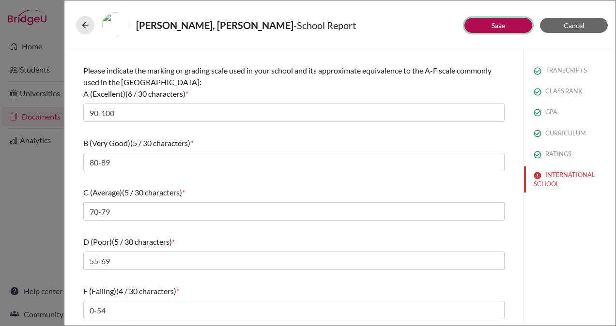
click at [504, 24] on link "Save" at bounding box center [498, 25] width 14 height 8
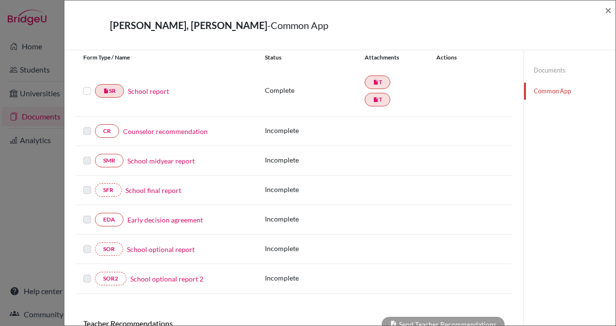
scroll to position [147, 0]
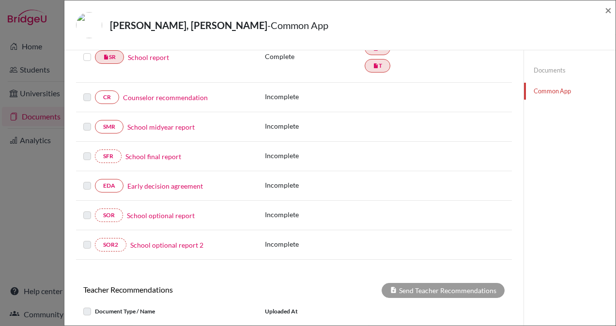
click at [177, 185] on link "Early decision agreement" at bounding box center [165, 186] width 76 height 10
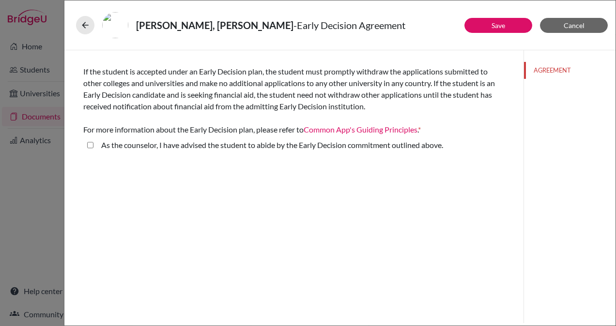
click at [89, 142] on above\ "As the counselor, I have advised the student to abide by the Early Decision com…" at bounding box center [90, 145] width 6 height 12
checkbox above\ "true"
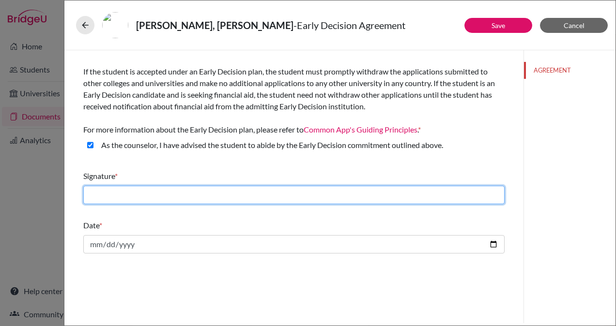
click at [189, 198] on input "text" at bounding box center [293, 195] width 421 height 18
type input "[PERSON_NAME]"
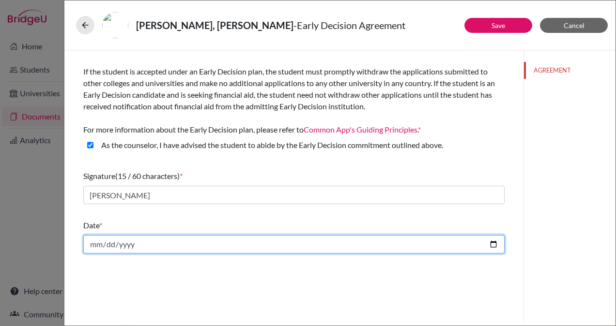
click at [495, 242] on input "date" at bounding box center [293, 244] width 421 height 18
type input "[DATE]"
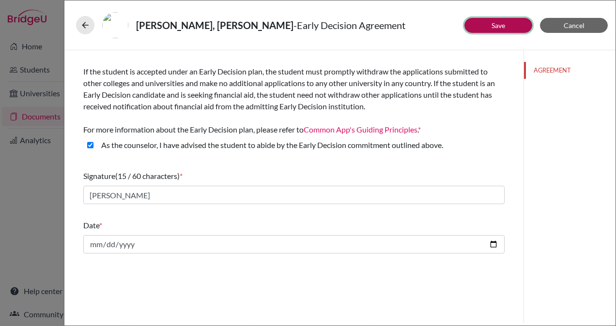
click at [492, 25] on link "Save" at bounding box center [498, 25] width 14 height 8
